Goal: Task Accomplishment & Management: Manage account settings

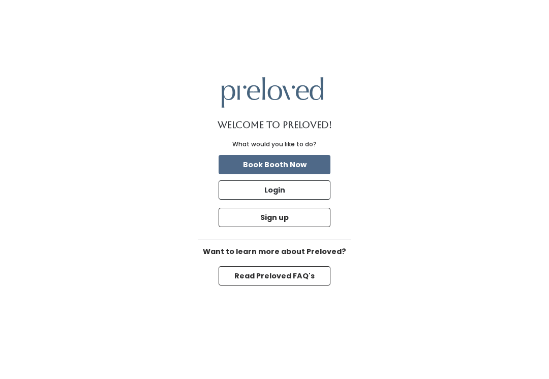
click at [295, 200] on button "Login" at bounding box center [275, 190] width 112 height 19
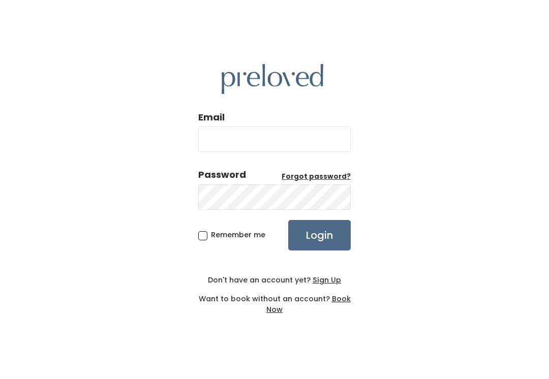
click at [310, 148] on input "Email" at bounding box center [274, 139] width 153 height 25
type input "spanishfork.store@preloved.love"
click at [319, 246] on input "Login" at bounding box center [319, 235] width 63 height 31
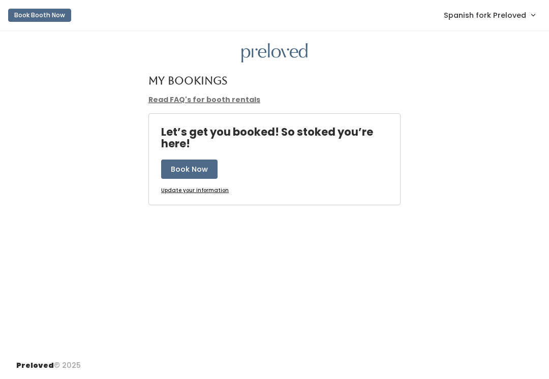
click at [487, 15] on span "Spanish fork Preloved" at bounding box center [485, 15] width 82 height 11
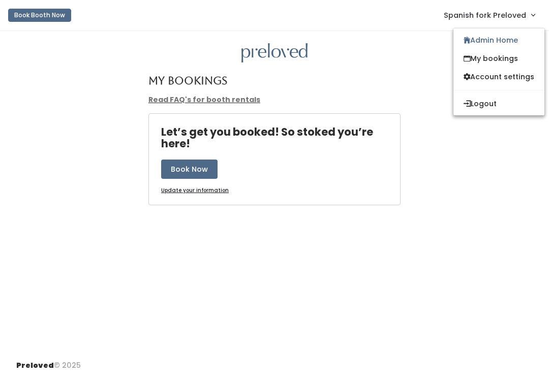
click at [493, 34] on link "Admin Home" at bounding box center [499, 40] width 91 height 18
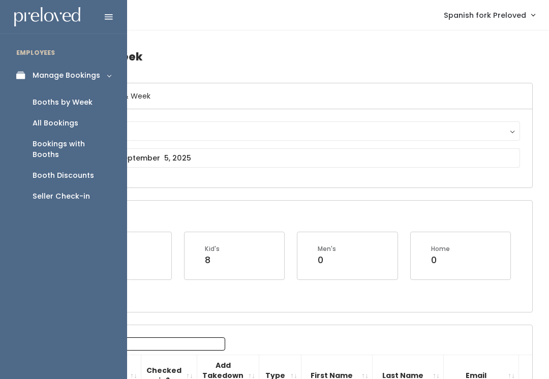
click at [69, 191] on div "Seller Check-in" at bounding box center [61, 196] width 57 height 11
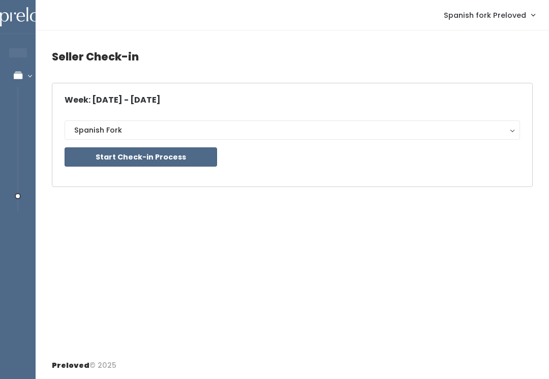
click at [195, 155] on button "Start Check-in Process" at bounding box center [141, 156] width 153 height 19
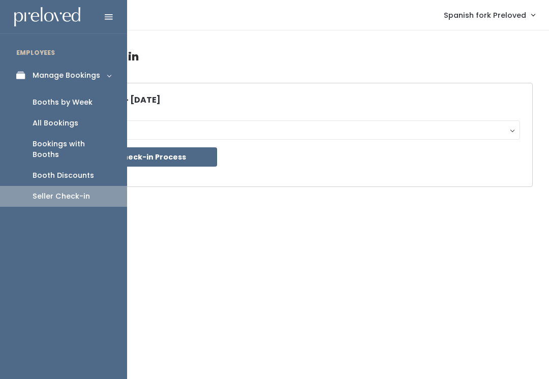
click at [76, 100] on div "Booths by Week" at bounding box center [63, 102] width 60 height 11
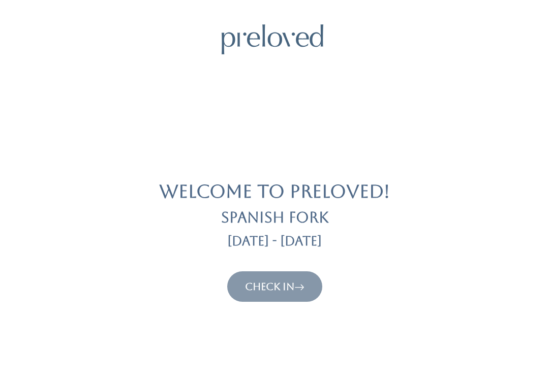
click at [288, 290] on link "Check In" at bounding box center [274, 287] width 59 height 12
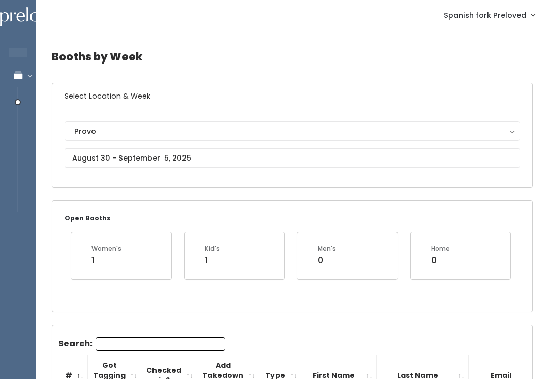
click at [230, 135] on div "Provo" at bounding box center [292, 131] width 436 height 11
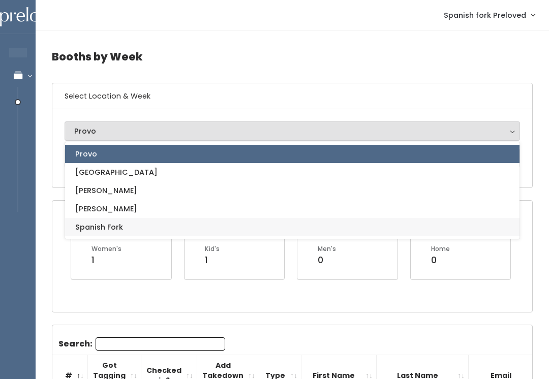
click at [206, 233] on link "Spanish Fork" at bounding box center [292, 227] width 455 height 18
select select "2"
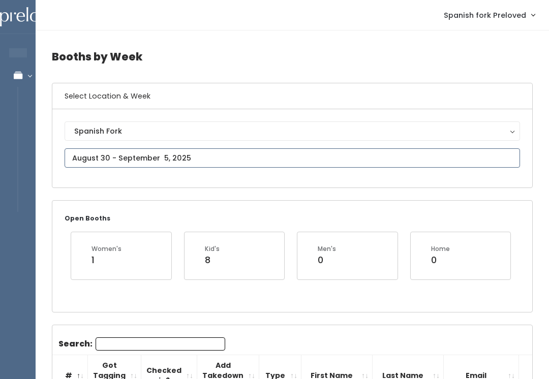
click at [490, 155] on input "text" at bounding box center [293, 157] width 456 height 19
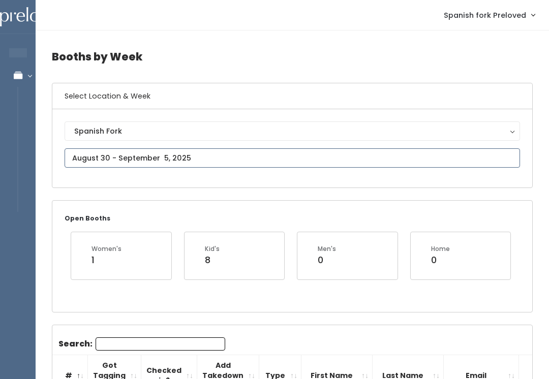
click at [503, 155] on input "text" at bounding box center [293, 157] width 456 height 19
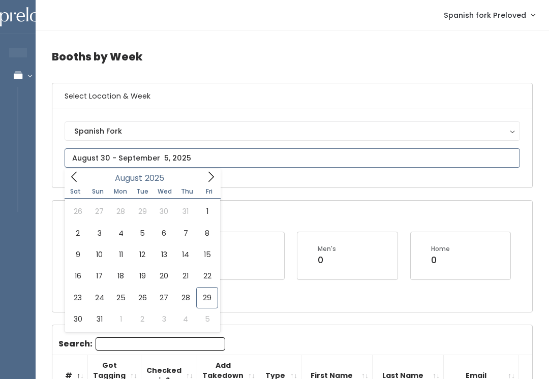
type input "August 23 to August 29"
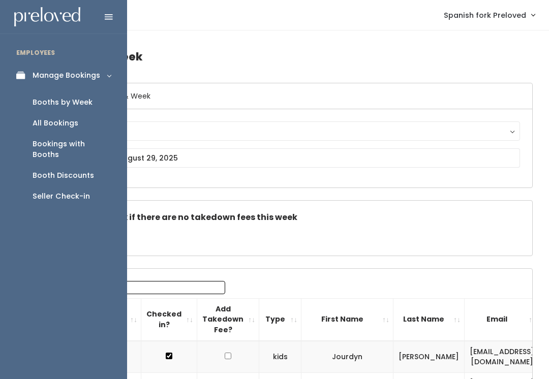
click at [80, 170] on div "Booth Discounts" at bounding box center [64, 175] width 62 height 11
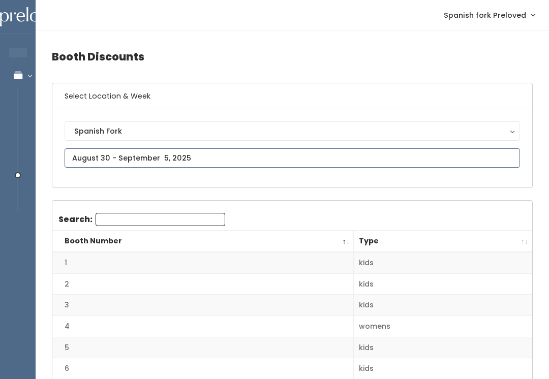
click at [501, 159] on input "text" at bounding box center [293, 157] width 456 height 19
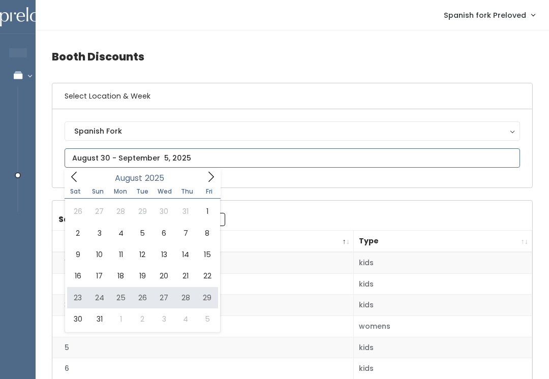
type input "[DATE] to [DATE]"
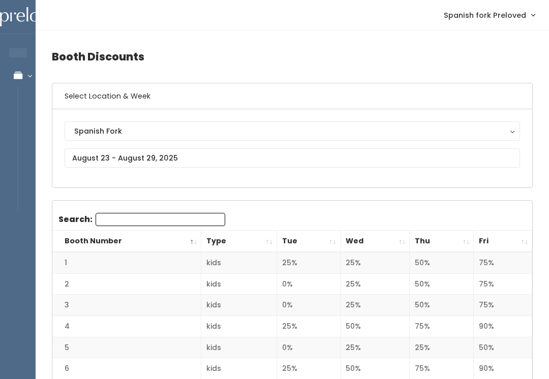
click at [529, 240] on th "Fri" at bounding box center [503, 242] width 58 height 22
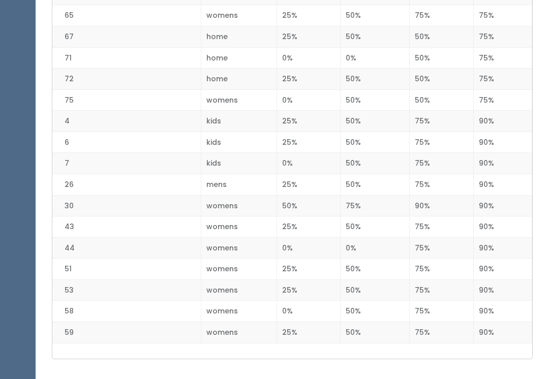
scroll to position [1500, 0]
